Goal: Task Accomplishment & Management: Complete application form

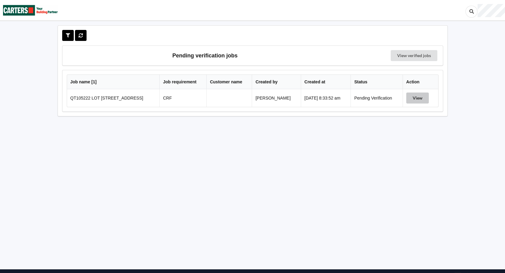
click at [425, 100] on button "View" at bounding box center [417, 97] width 23 height 11
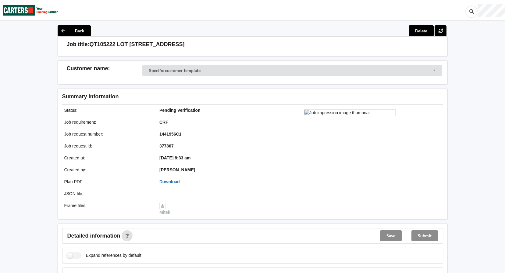
click at [175, 181] on link "Download" at bounding box center [169, 181] width 20 height 5
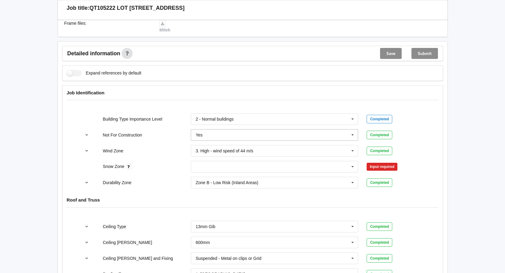
scroll to position [183, 0]
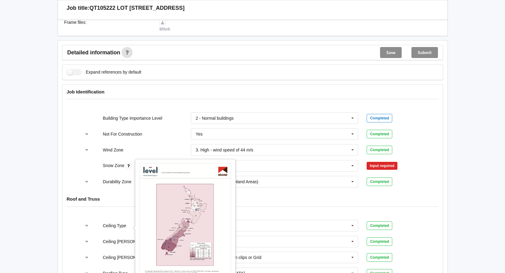
click at [131, 165] on icon at bounding box center [129, 166] width 6 height 6
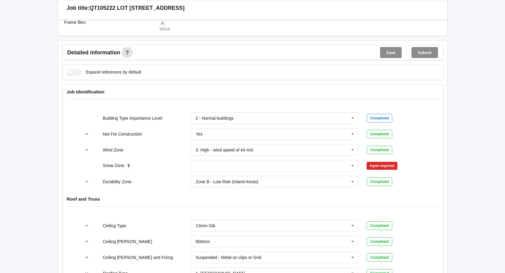
click at [131, 165] on icon at bounding box center [129, 166] width 6 height 6
click at [127, 167] on icon at bounding box center [129, 166] width 6 height 6
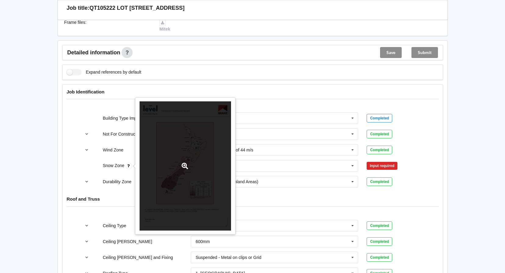
click at [163, 166] on div at bounding box center [185, 165] width 91 height 129
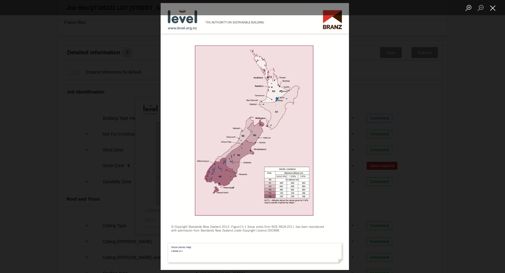
click at [495, 8] on button "Close lightbox" at bounding box center [493, 7] width 12 height 11
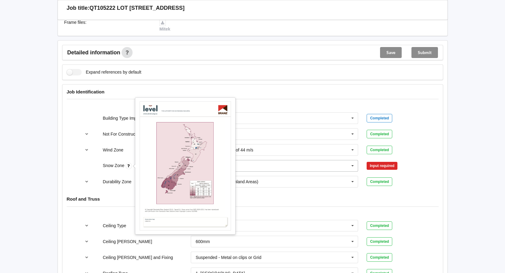
click at [332, 165] on input "text" at bounding box center [274, 165] width 167 height 11
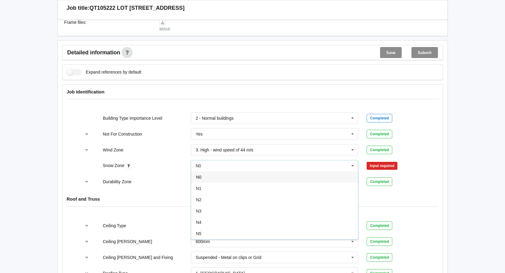
drag, startPoint x: 234, startPoint y: 230, endPoint x: 297, endPoint y: 209, distance: 66.1
click at [234, 230] on div "N5" at bounding box center [274, 232] width 167 height 11
click at [379, 165] on button "Confirm input" at bounding box center [385, 166] width 36 height 10
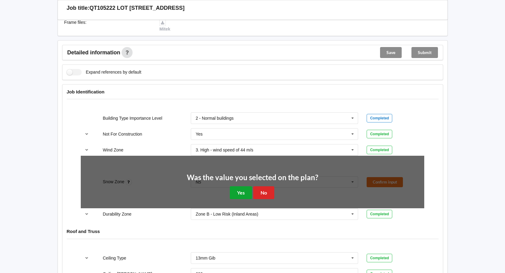
click at [249, 193] on button "Yes" at bounding box center [241, 192] width 22 height 13
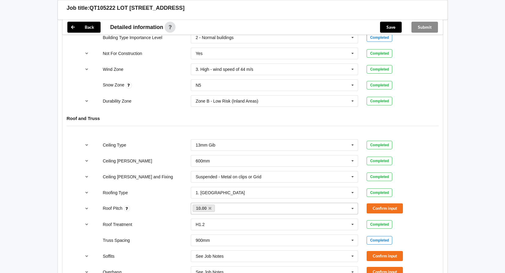
scroll to position [274, 0]
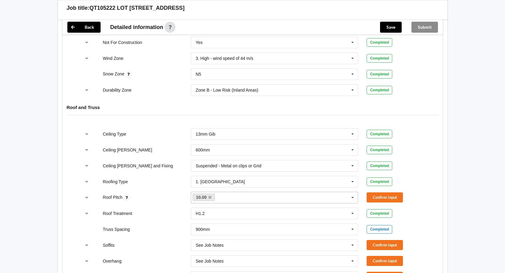
click at [269, 195] on div "10.00 None" at bounding box center [275, 197] width 168 height 12
type input "8"
click at [215, 208] on div "Add 8" at bounding box center [274, 208] width 167 height 11
click at [384, 196] on button "Confirm input" at bounding box center [385, 197] width 36 height 10
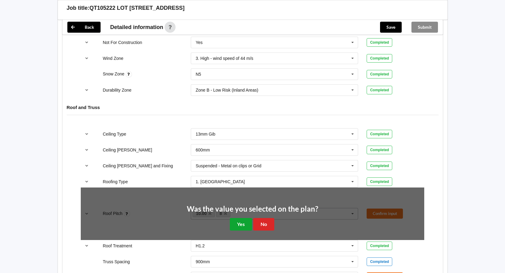
drag, startPoint x: 237, startPoint y: 223, endPoint x: 243, endPoint y: 219, distance: 7.4
click at [237, 223] on button "Yes" at bounding box center [241, 224] width 22 height 13
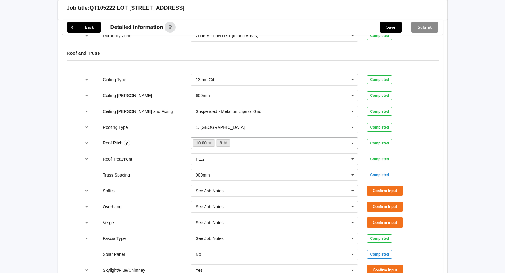
scroll to position [366, 0]
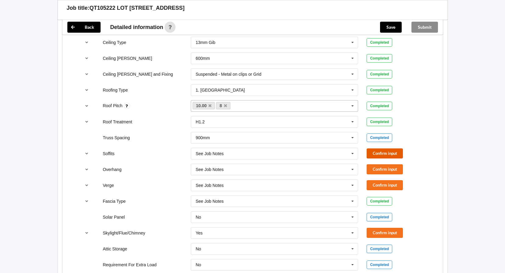
click at [380, 153] on button "Confirm input" at bounding box center [385, 153] width 36 height 10
click at [381, 165] on button "Confirm input" at bounding box center [385, 169] width 36 height 10
click at [380, 185] on button "Confirm input" at bounding box center [385, 185] width 36 height 10
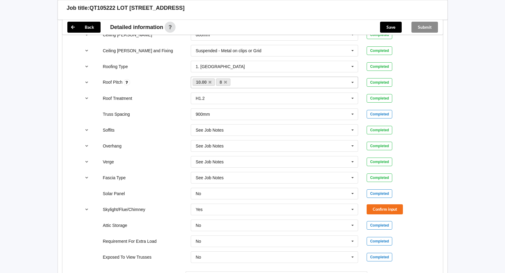
scroll to position [396, 0]
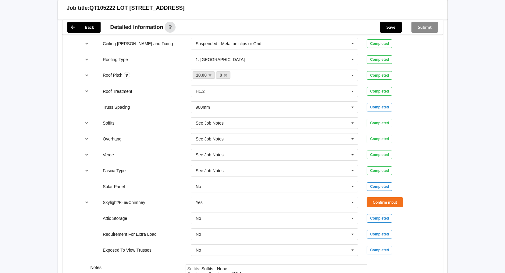
click at [350, 201] on icon at bounding box center [352, 202] width 9 height 11
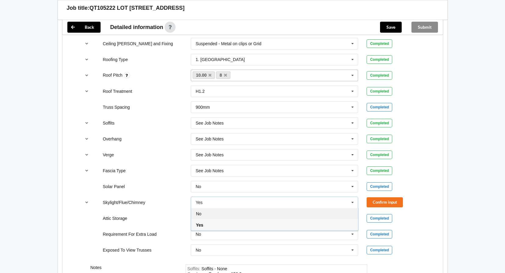
click at [263, 214] on div "No" at bounding box center [274, 213] width 167 height 11
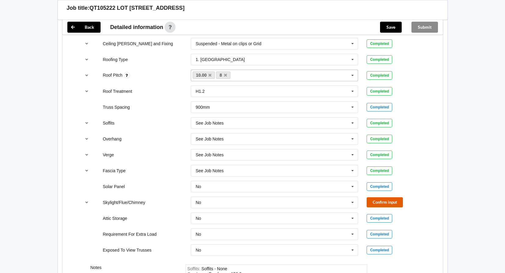
click at [375, 204] on button "Confirm input" at bounding box center [385, 202] width 36 height 10
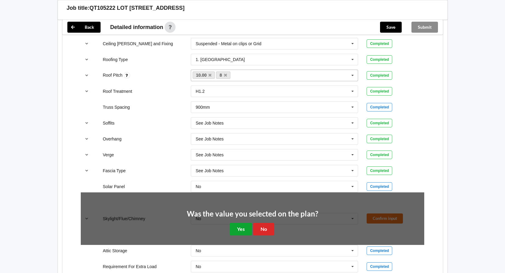
click at [235, 228] on button "Yes" at bounding box center [241, 229] width 22 height 13
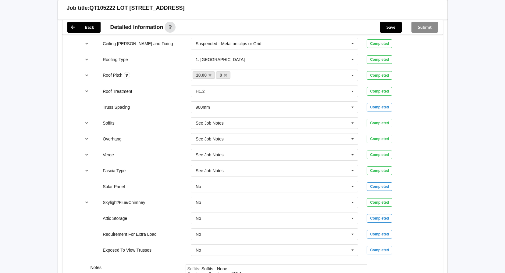
scroll to position [504, 0]
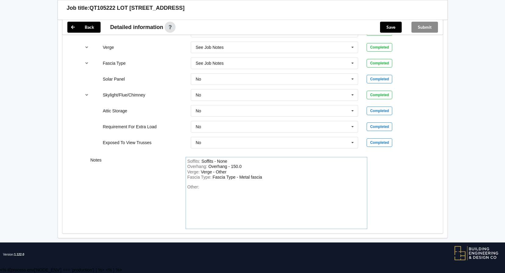
click at [224, 188] on div "Other:" at bounding box center [277, 205] width 178 height 43
click at [395, 31] on button "Save" at bounding box center [391, 27] width 22 height 11
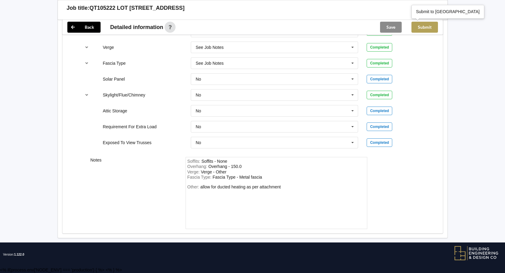
click at [426, 29] on button "Submit" at bounding box center [425, 27] width 27 height 11
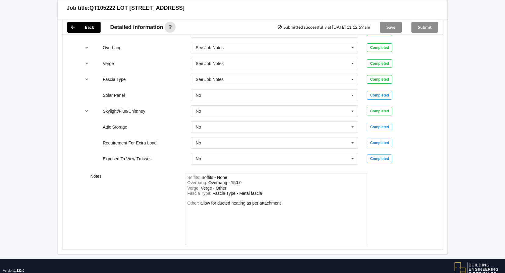
scroll to position [445, 0]
